Goal: Task Accomplishment & Management: Use online tool/utility

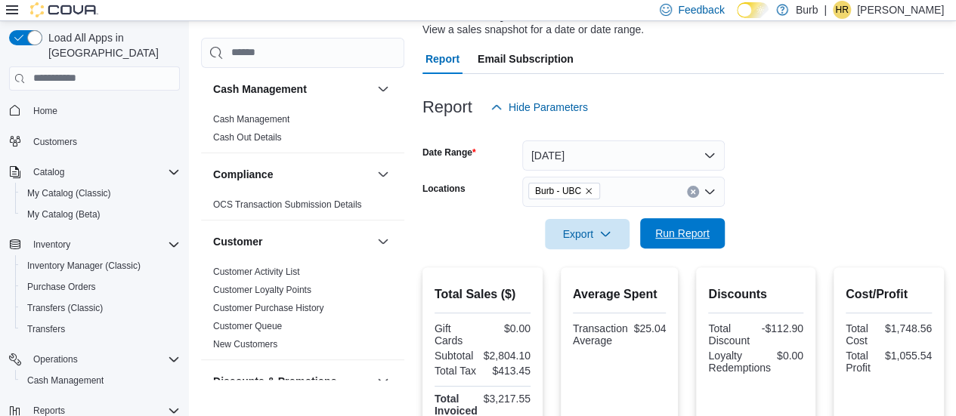
scroll to position [1039, 0]
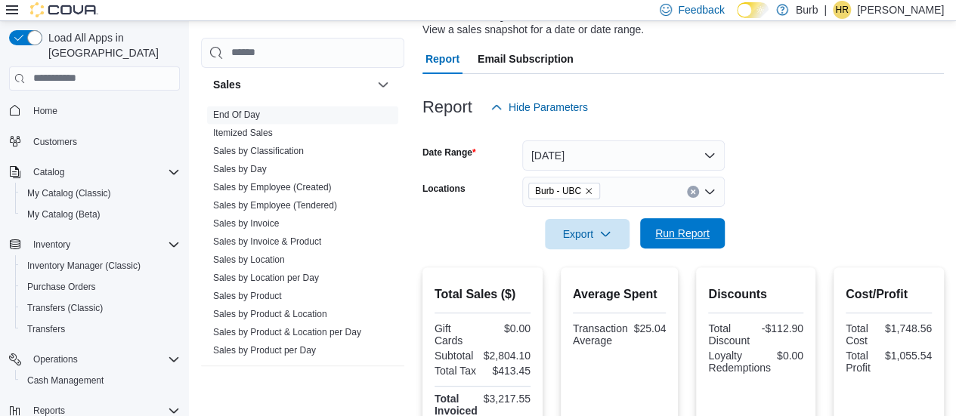
click at [675, 219] on span "Run Report" at bounding box center [682, 233] width 66 height 30
click at [687, 226] on span "Run Report" at bounding box center [682, 233] width 66 height 30
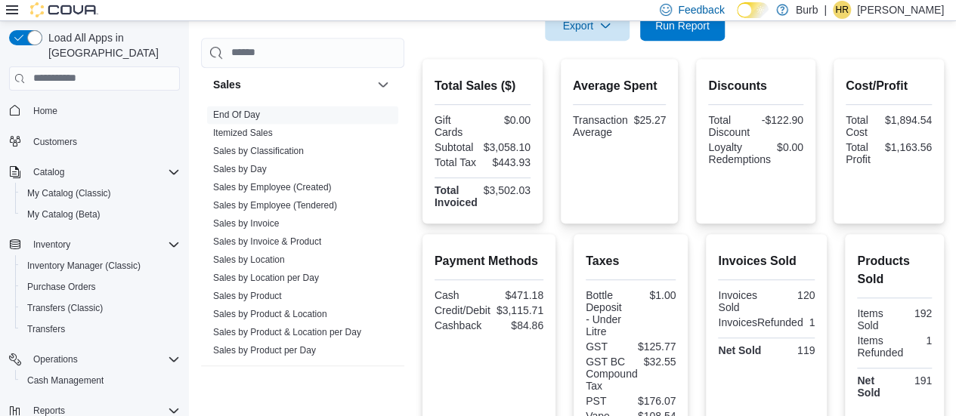
scroll to position [316, 0]
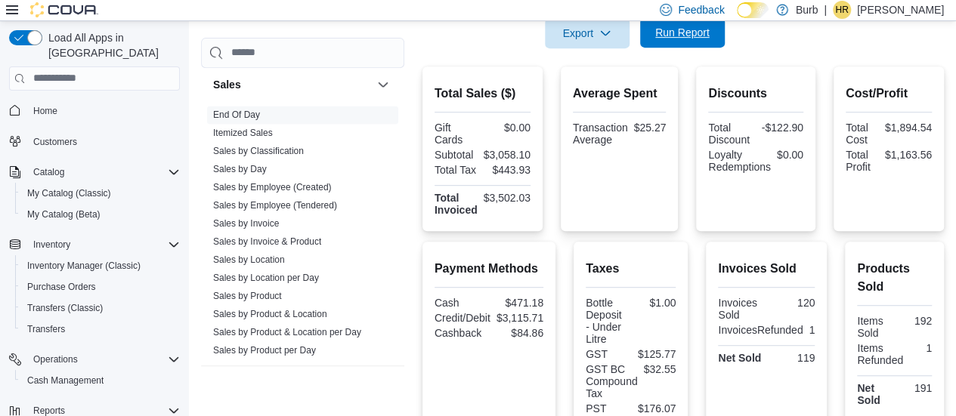
click at [702, 42] on span "Run Report" at bounding box center [682, 32] width 66 height 30
click at [681, 20] on span "Feedback" at bounding box center [691, 10] width 64 height 30
click at [678, 37] on span "Run Report" at bounding box center [682, 32] width 54 height 15
click at [692, 129] on div "Total Sales ($) Gift Cards $0.00 Subtotal $3,513.90 Total Tax $521.19 Total Inv…" at bounding box center [682, 148] width 521 height 165
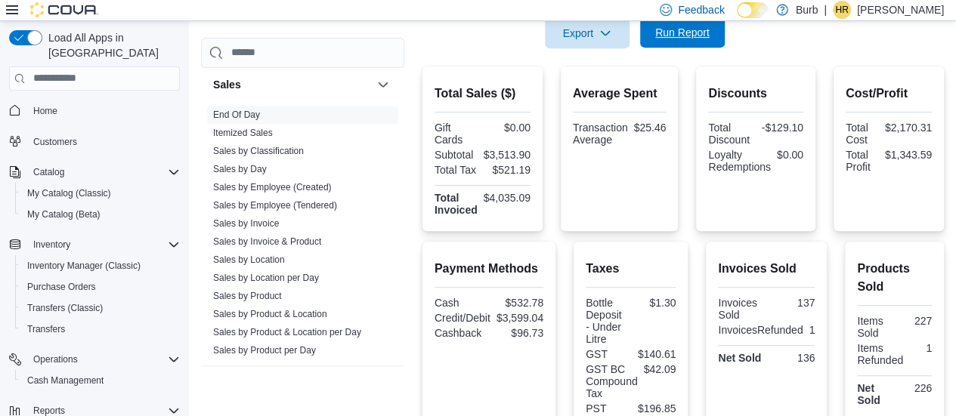
click at [657, 32] on span "Run Report" at bounding box center [682, 32] width 54 height 15
click at [655, 37] on span "Run Report" at bounding box center [682, 32] width 54 height 15
click at [693, 43] on span "Run Report" at bounding box center [682, 32] width 66 height 30
click at [690, 44] on span "Run Report" at bounding box center [682, 32] width 66 height 30
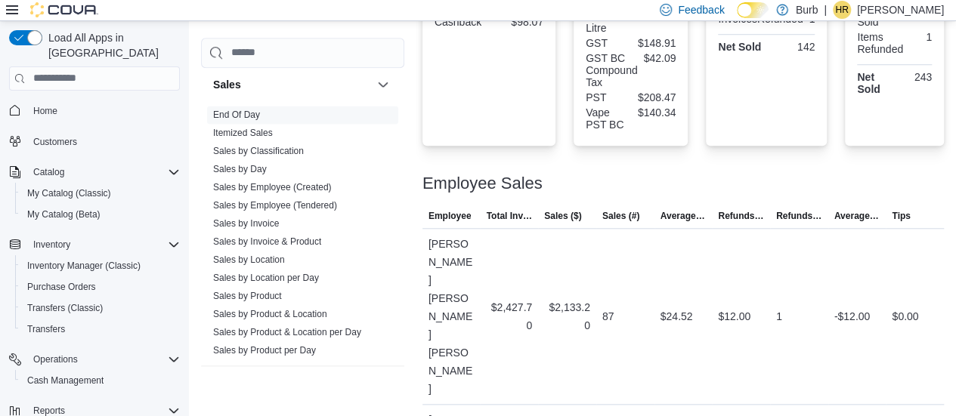
scroll to position [669, 0]
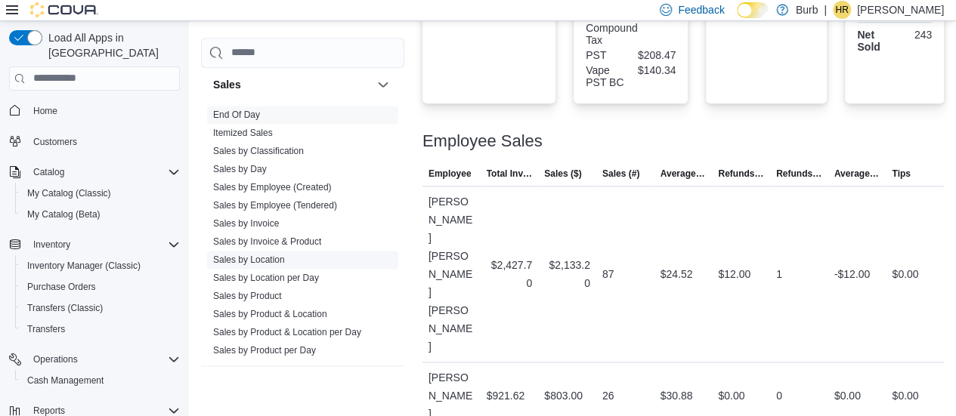
click at [264, 255] on link "Sales by Location" at bounding box center [249, 260] width 72 height 11
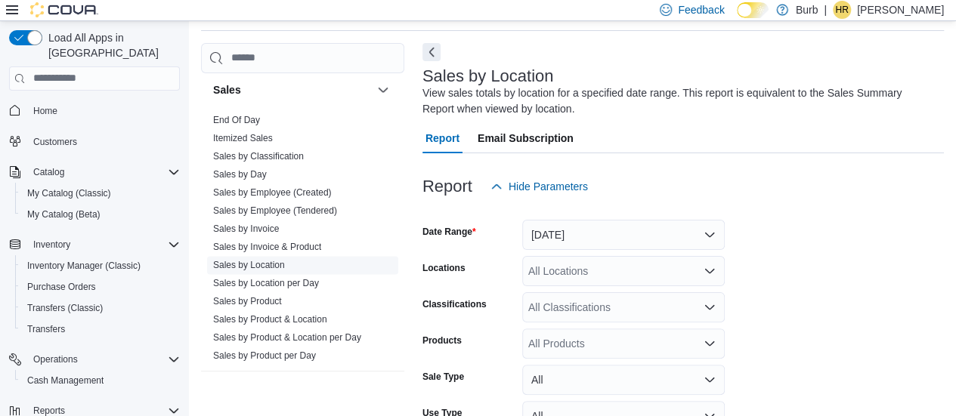
scroll to position [51, 0]
click at [582, 245] on button "[DATE]" at bounding box center [623, 236] width 202 height 30
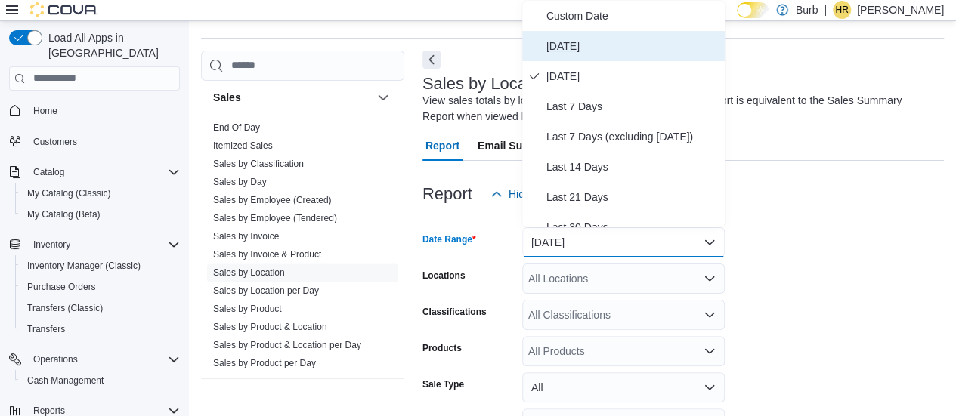
click at [582, 51] on span "[DATE]" at bounding box center [632, 46] width 172 height 18
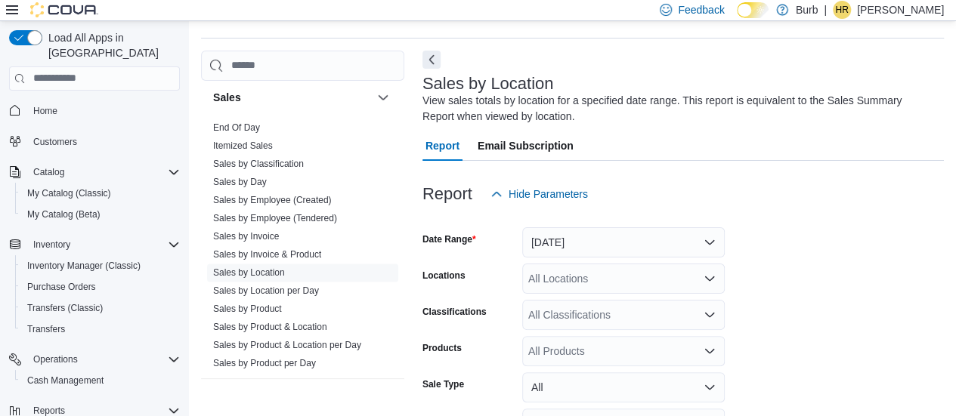
click at [832, 330] on form "Date Range [DATE] Locations All Locations Classifications All Classifications P…" at bounding box center [682, 363] width 521 height 308
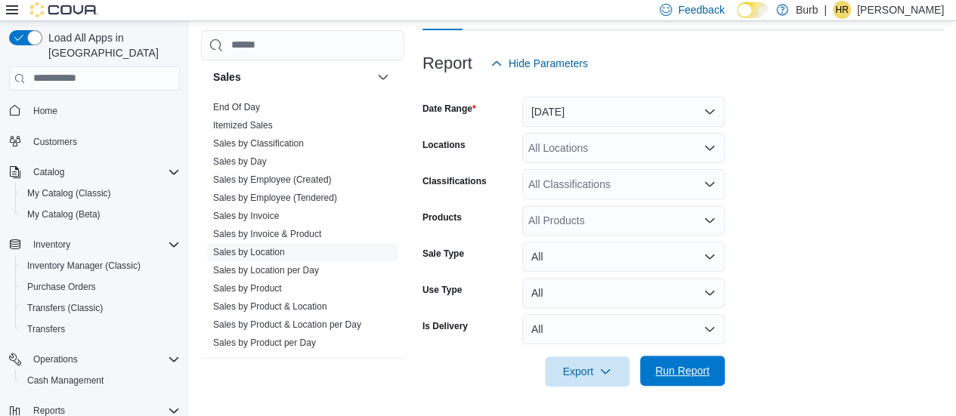
click at [697, 383] on span "Run Report" at bounding box center [682, 371] width 66 height 30
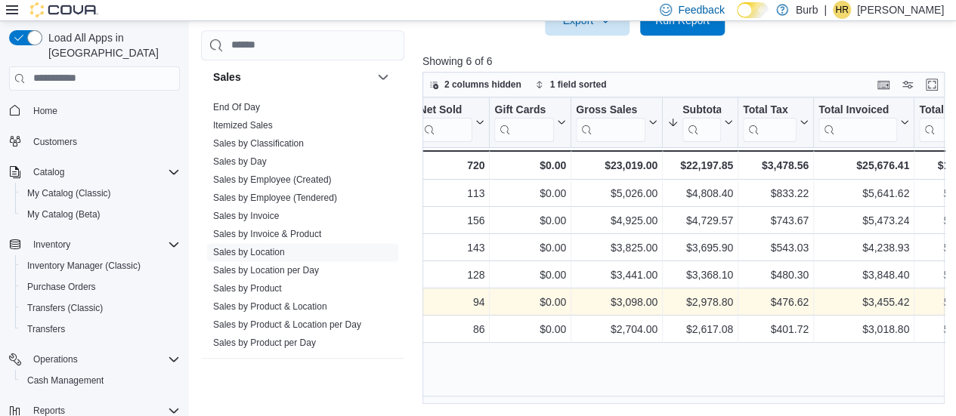
scroll to position [0, 335]
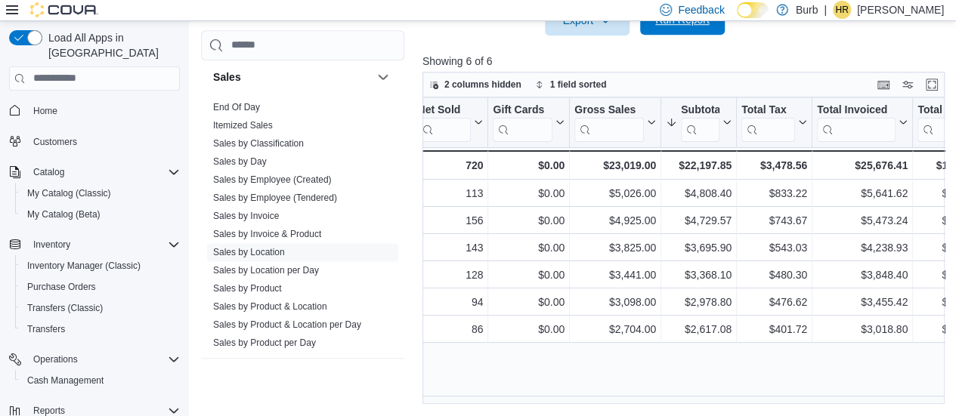
click at [688, 26] on span "Run Report" at bounding box center [682, 19] width 54 height 15
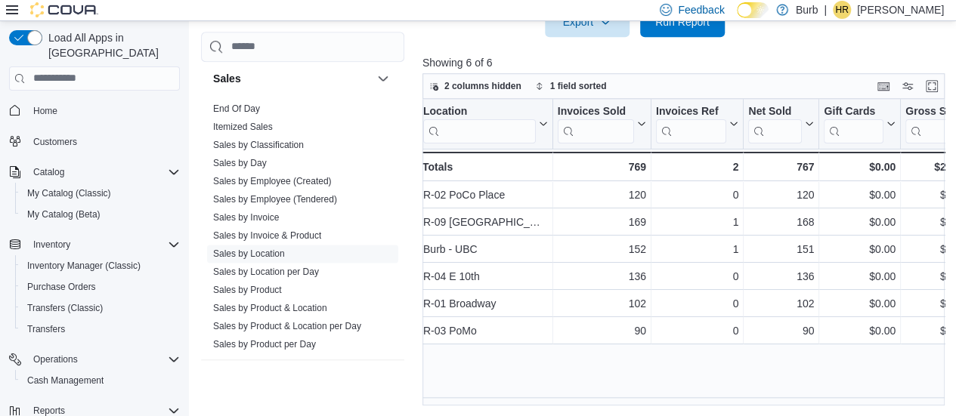
scroll to position [0, 4]
